Goal: Transaction & Acquisition: Purchase product/service

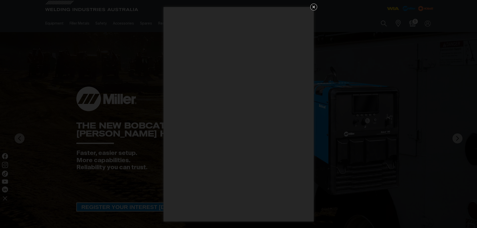
click at [312, 6] on icon "Get 5 WIA Welding Guides Free!" at bounding box center [314, 7] width 6 height 6
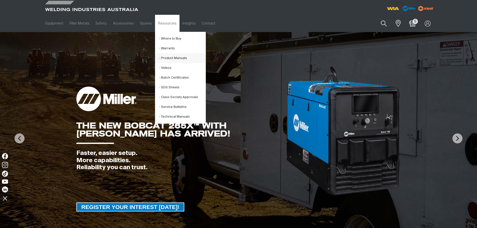
click at [167, 59] on link "Product Manuals" at bounding box center [182, 58] width 47 height 10
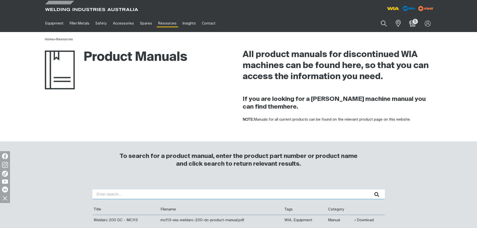
click at [141, 196] on input "search" at bounding box center [238, 195] width 293 height 10
type input "FABRICATOR"
click at [369, 190] on button "submit" at bounding box center [377, 195] width 16 height 10
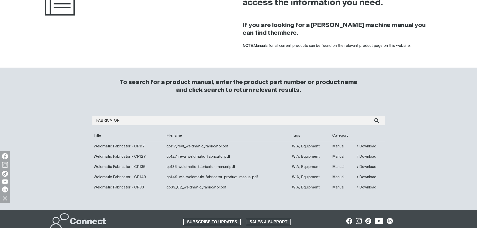
scroll to position [75, 0]
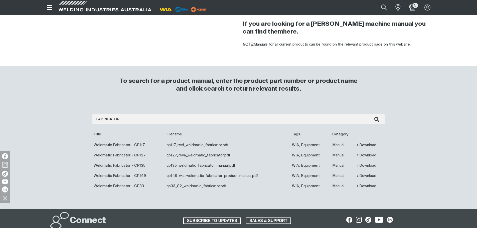
click at [359, 164] on link "Download" at bounding box center [366, 166] width 19 height 6
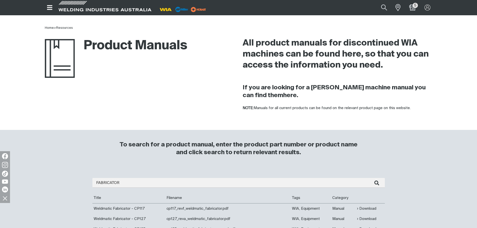
scroll to position [0, 0]
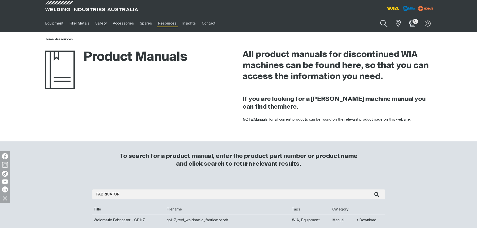
click at [385, 22] on button "Search products" at bounding box center [384, 24] width 20 height 14
click at [346, 25] on input "Search" at bounding box center [353, 23] width 77 height 11
type input "E0032"
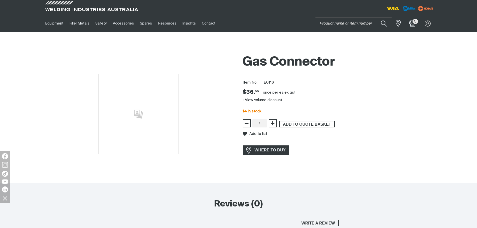
click at [291, 122] on span "ADD TO QUOTE BASKET" at bounding box center [307, 124] width 55 height 7
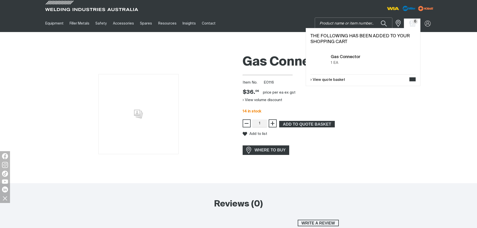
click at [352, 25] on input "Search" at bounding box center [353, 23] width 77 height 11
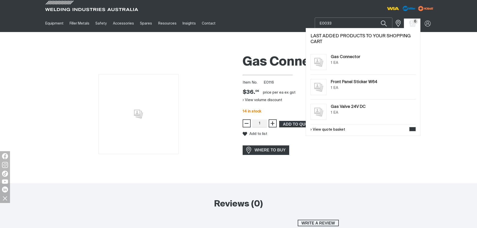
type input "E0033"
click at [375, 18] on button "Search products" at bounding box center [383, 24] width 17 height 12
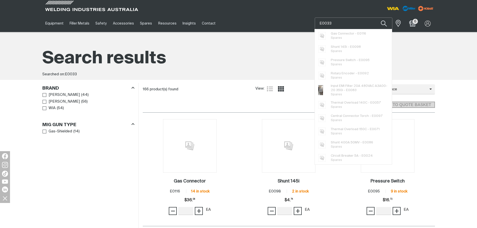
click at [359, 21] on input "E0033" at bounding box center [353, 23] width 77 height 11
click at [356, 25] on input "E0033" at bounding box center [353, 23] width 77 height 11
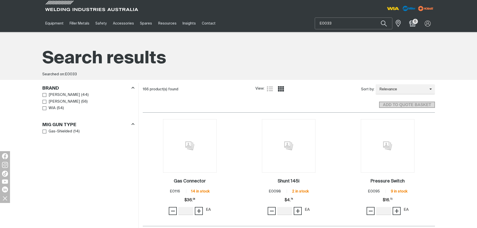
click at [342, 22] on input "E0033" at bounding box center [353, 23] width 77 height 11
click at [386, 28] on button "Search products" at bounding box center [384, 24] width 20 height 14
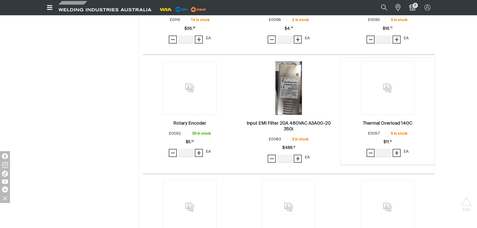
scroll to position [175, 0]
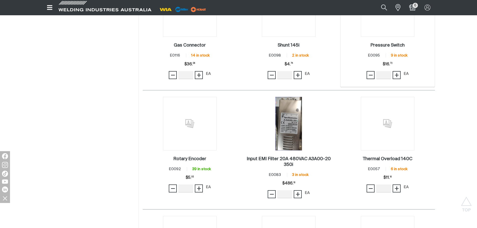
scroll to position [75, 0]
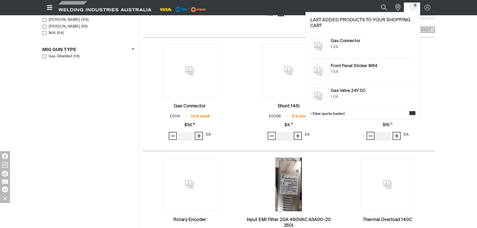
click at [416, 6] on span "6" at bounding box center [415, 5] width 5 height 5
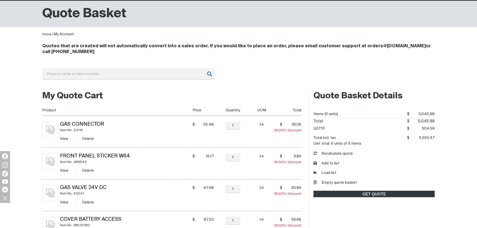
scroll to position [50, 0]
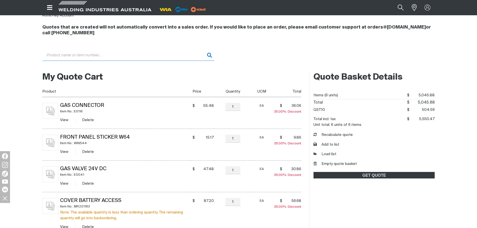
click at [57, 57] on input "Search" at bounding box center [128, 55] width 172 height 11
click at [207, 56] on input "E0032" at bounding box center [128, 55] width 172 height 11
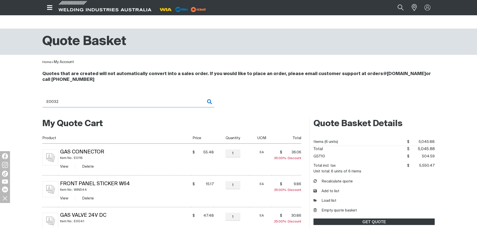
scroll to position [0, 0]
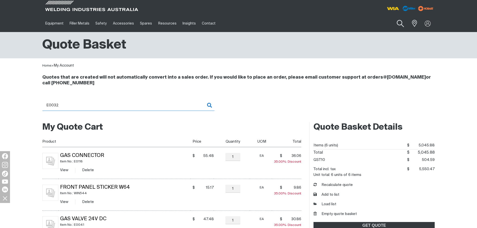
type input "E0032"
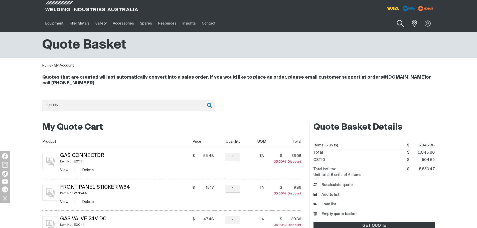
click at [399, 20] on button "Search products" at bounding box center [400, 24] width 20 height 14
click at [374, 24] on input "Search" at bounding box center [369, 23] width 77 height 11
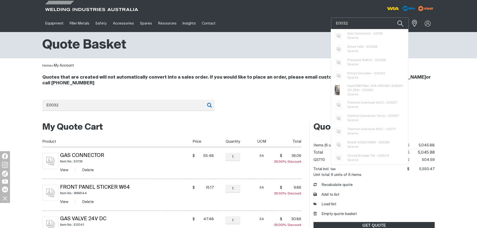
type input "E0032"
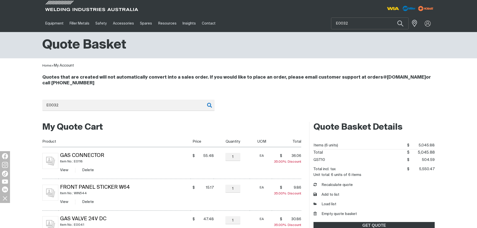
click at [269, 101] on div "Search E0032 When search results are available use up and down arrows to review…" at bounding box center [238, 109] width 393 height 19
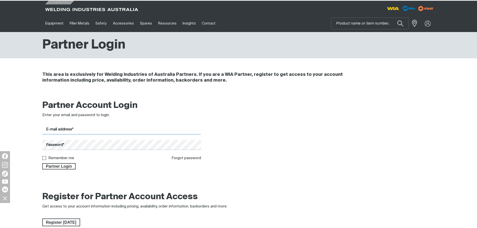
type input "[EMAIL_ADDRESS][DOMAIN_NAME]"
